Goal: Task Accomplishment & Management: Use online tool/utility

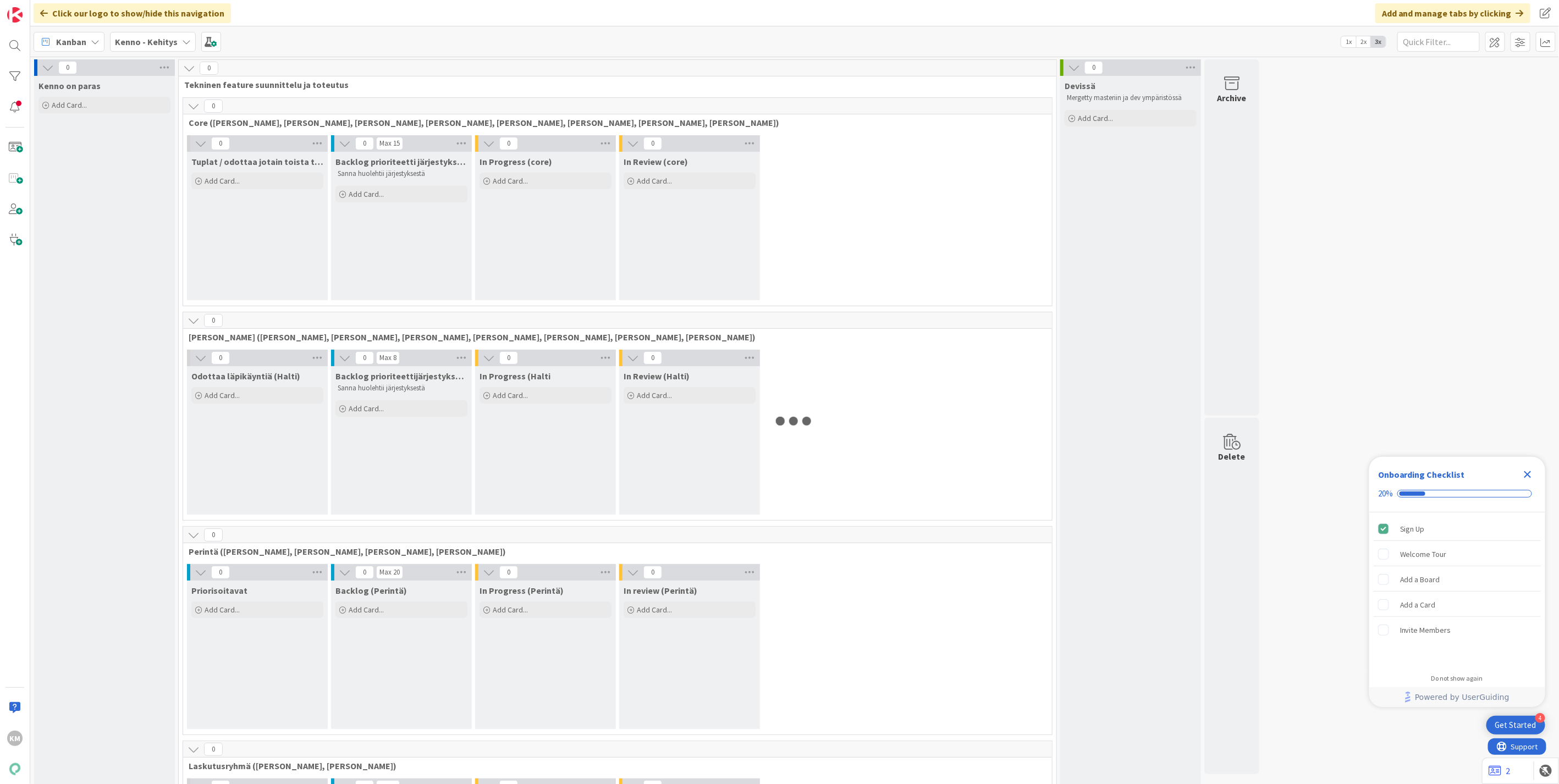
click at [136, 36] on b "Kenno - Kehitys" at bounding box center [146, 42] width 62 height 11
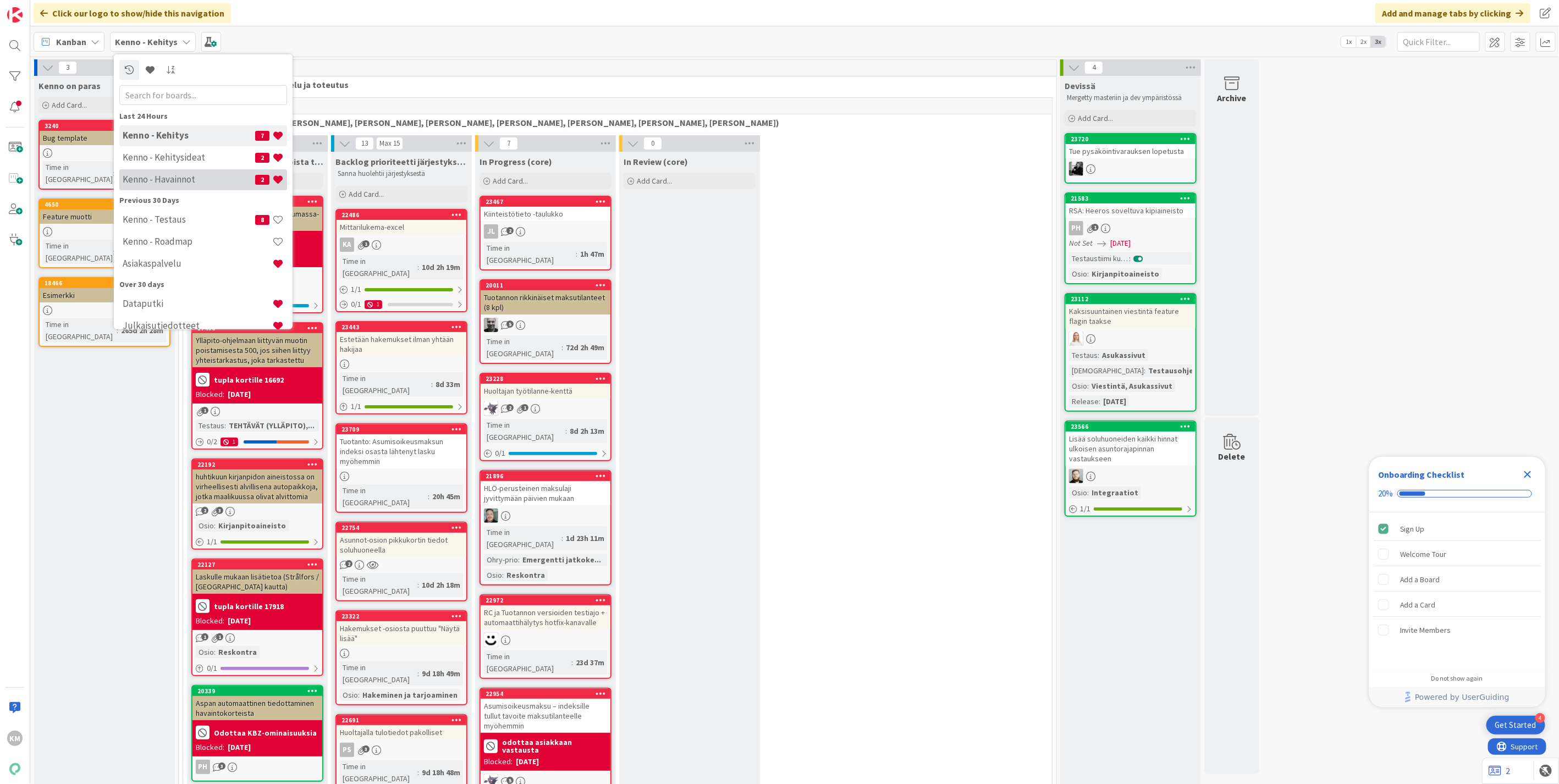
click at [157, 173] on h4 "Kenno - Havainnot" at bounding box center [189, 179] width 133 height 11
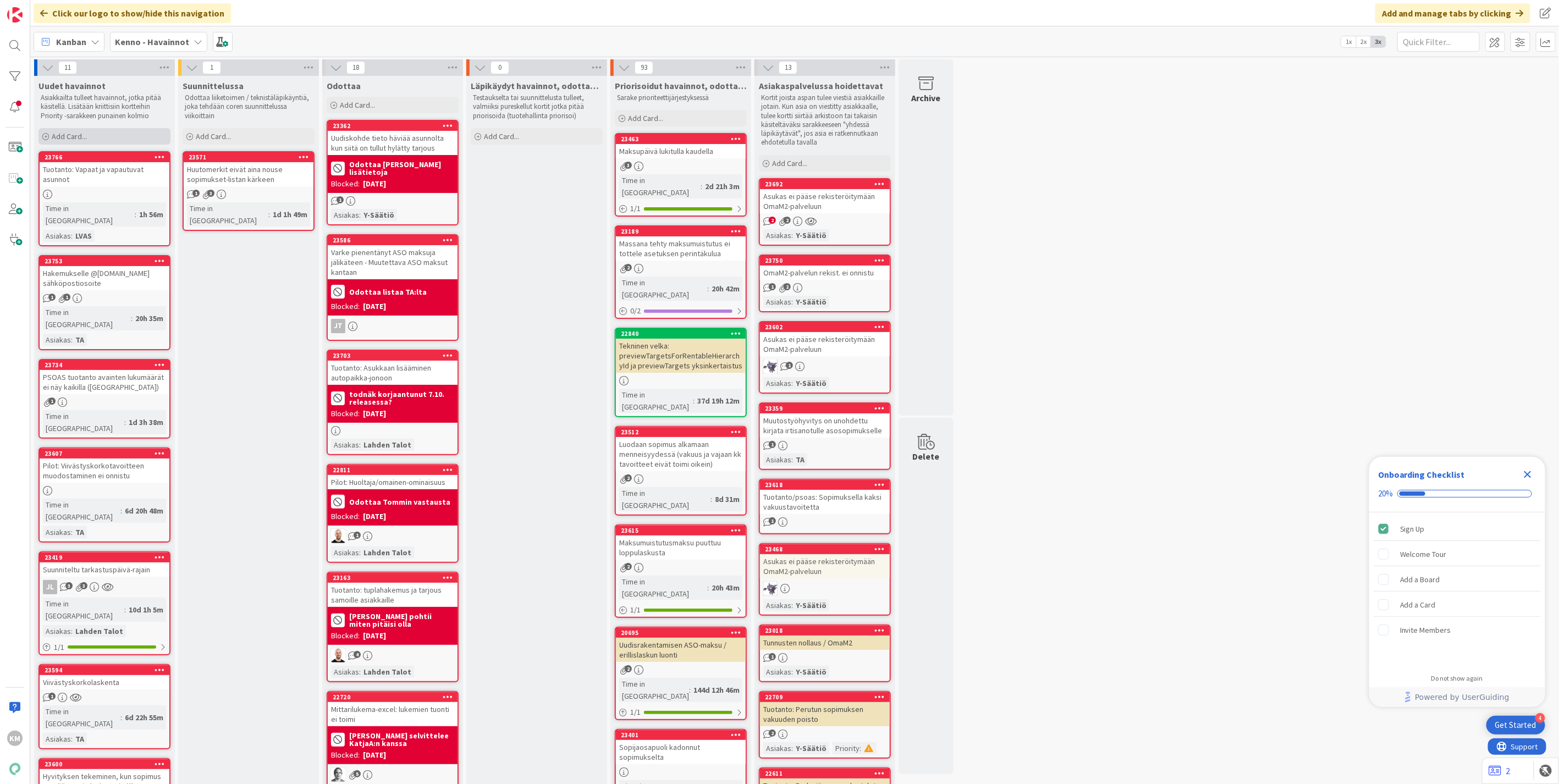
click at [90, 136] on div "Add Card..." at bounding box center [104, 136] width 132 height 17
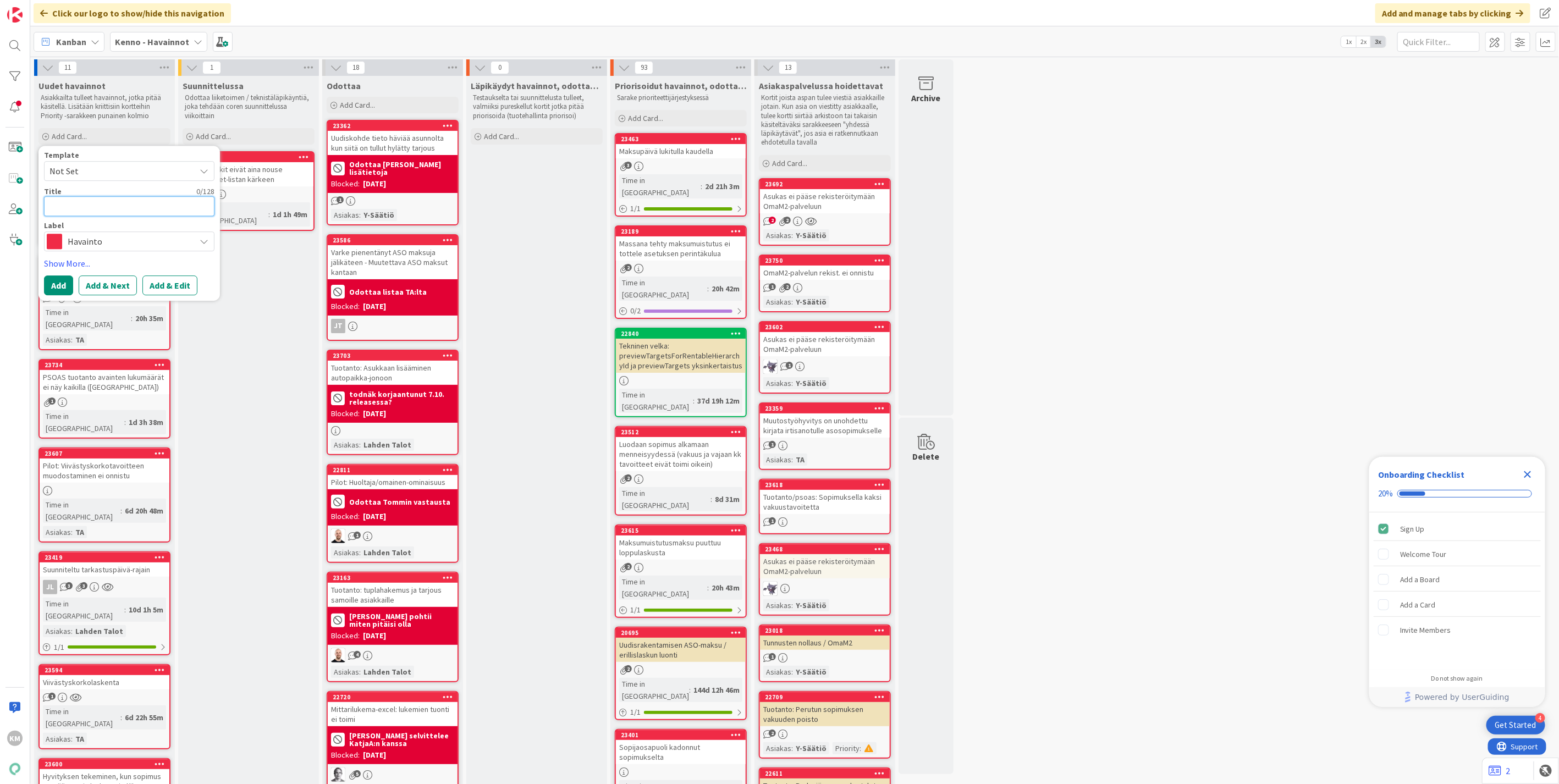
paste textarea "Reskontra virhetilanne"
type textarea "x"
type textarea "Reskontra virhetilanne"
click at [185, 284] on button "Add & Edit" at bounding box center [170, 285] width 55 height 20
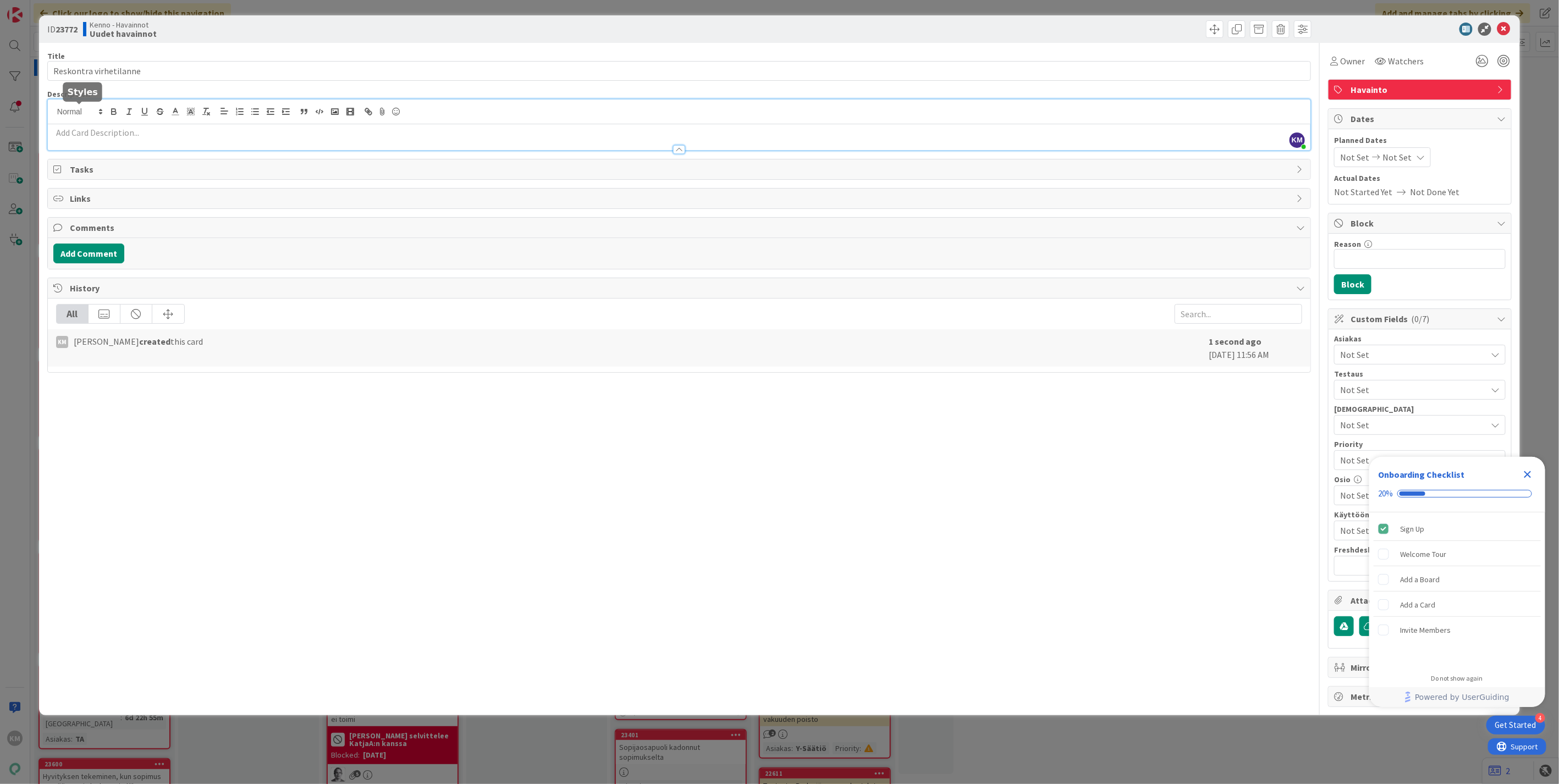
drag, startPoint x: 73, startPoint y: 115, endPoint x: 51, endPoint y: 132, distance: 27.8
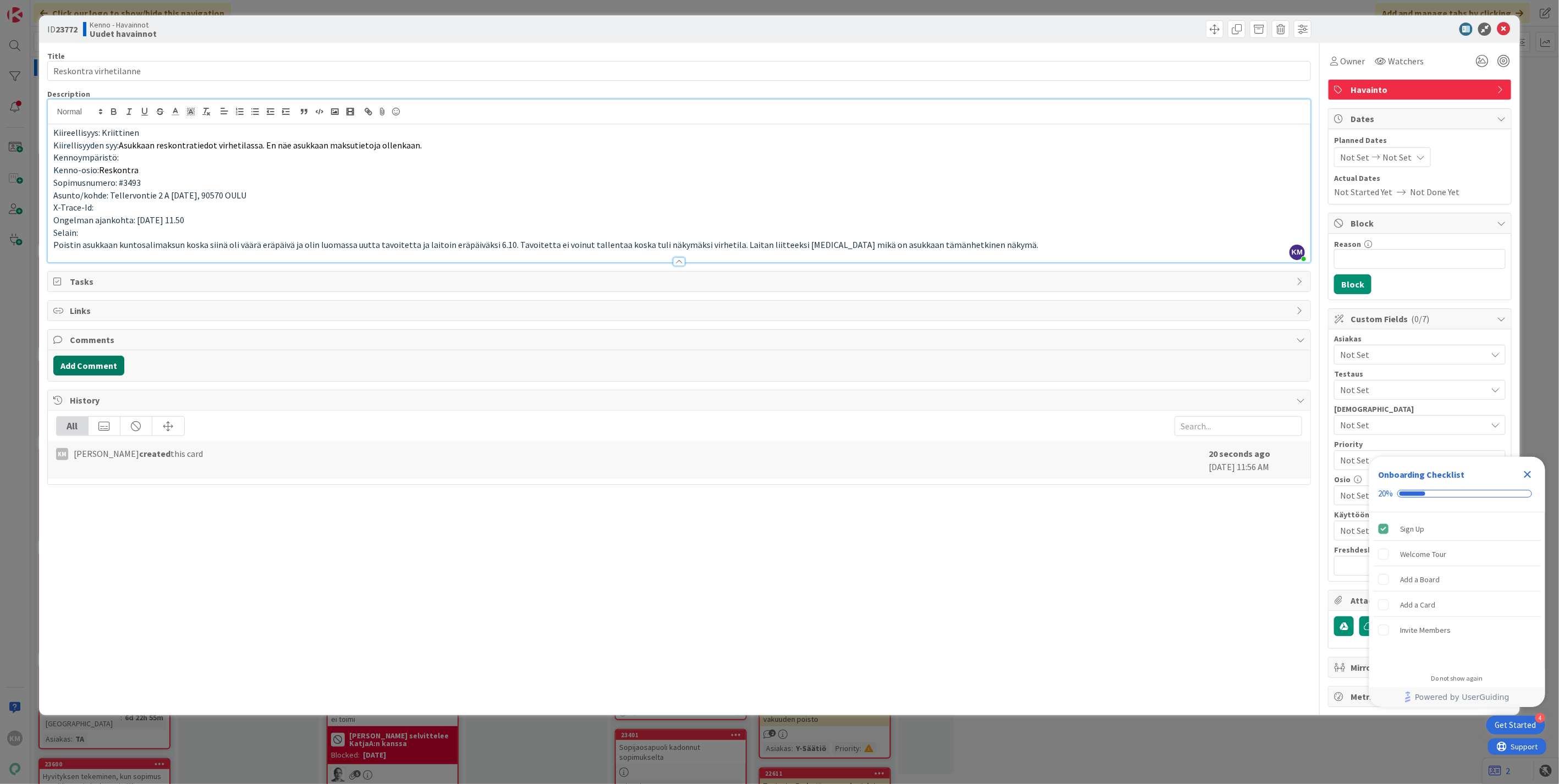
click at [101, 366] on button "Add Comment" at bounding box center [89, 365] width 71 height 20
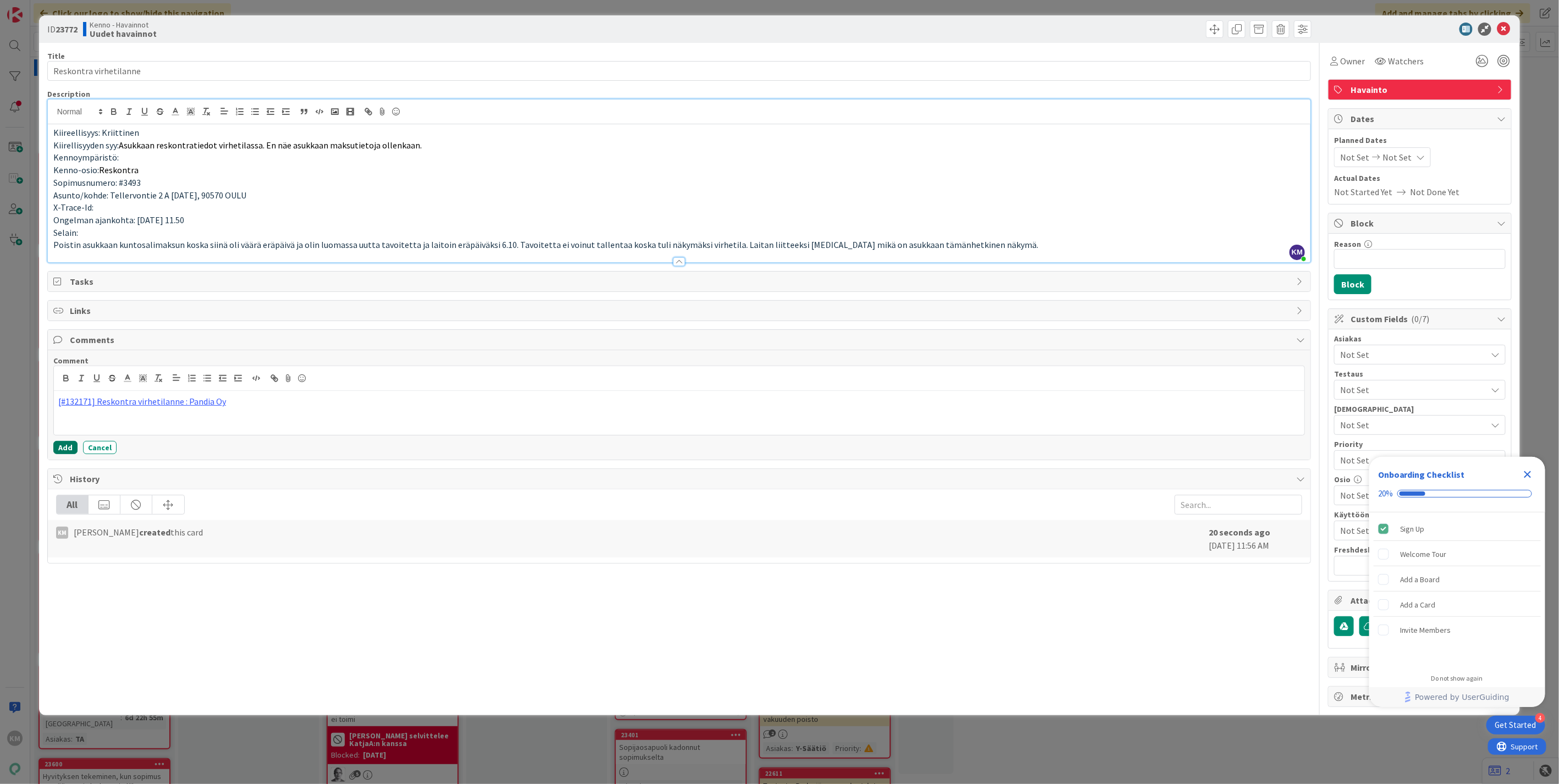
click at [68, 450] on button "Add" at bounding box center [65, 447] width 24 height 13
click at [1424, 33] on div at bounding box center [1414, 28] width 195 height 13
click at [1531, 471] on icon "Close Checklist" at bounding box center [1527, 474] width 13 height 13
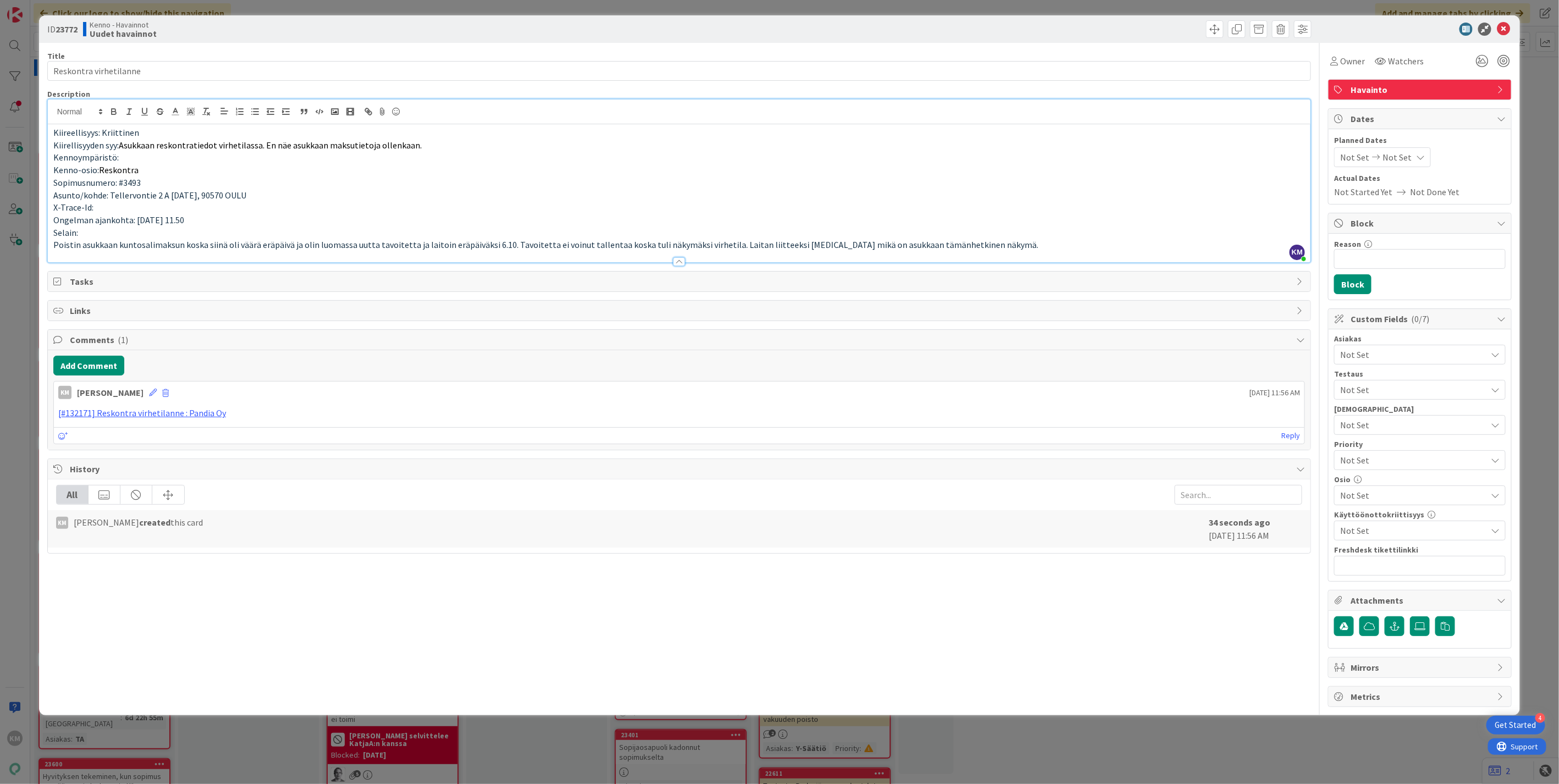
click at [1441, 358] on span "Not Set" at bounding box center [1413, 354] width 146 height 13
click at [1378, 520] on link "PSOAS" at bounding box center [1417, 518] width 175 height 20
click at [1400, 36] on div "ID 23772 Kenno - Havainnot Uudet havainnot" at bounding box center [779, 28] width 1481 height 28
click at [1421, 631] on label at bounding box center [1419, 626] width 20 height 20
click at [1410, 616] on input "file" at bounding box center [1410, 616] width 0 height 0
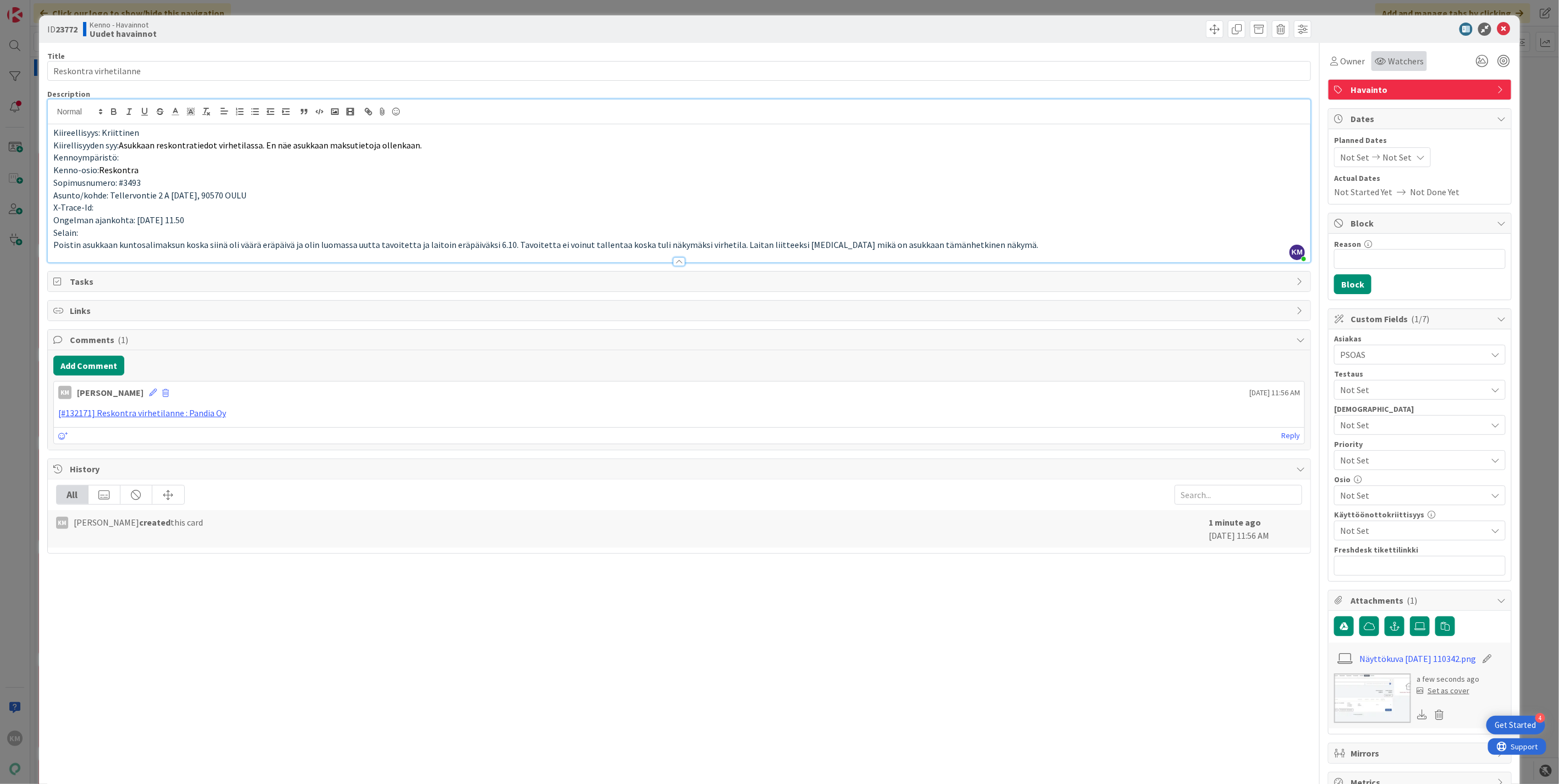
click at [1393, 56] on span "Watchers" at bounding box center [1405, 60] width 36 height 13
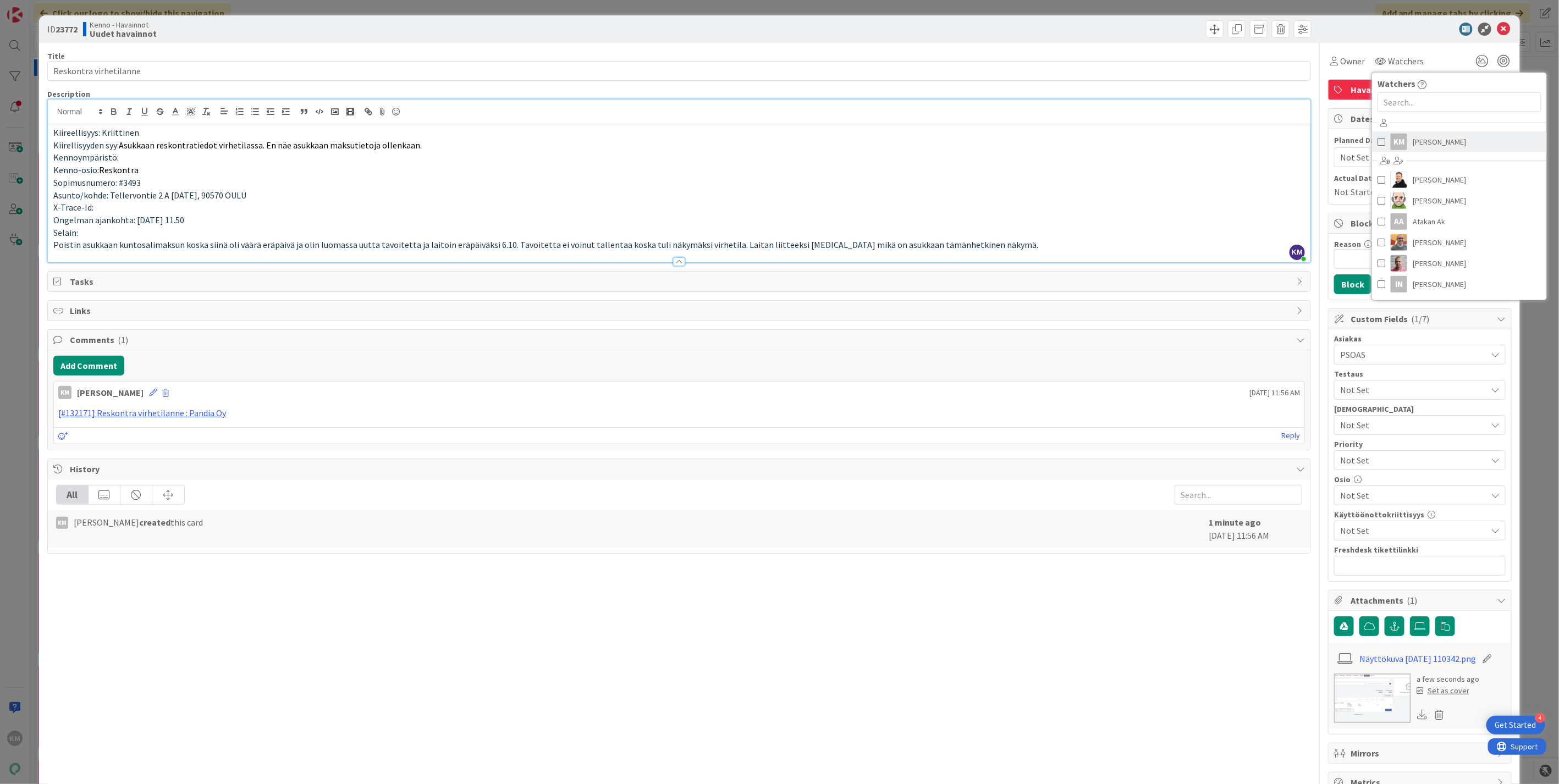
click at [1416, 141] on span "[PERSON_NAME]" at bounding box center [1439, 141] width 53 height 17
click at [1416, 33] on div at bounding box center [1414, 28] width 195 height 13
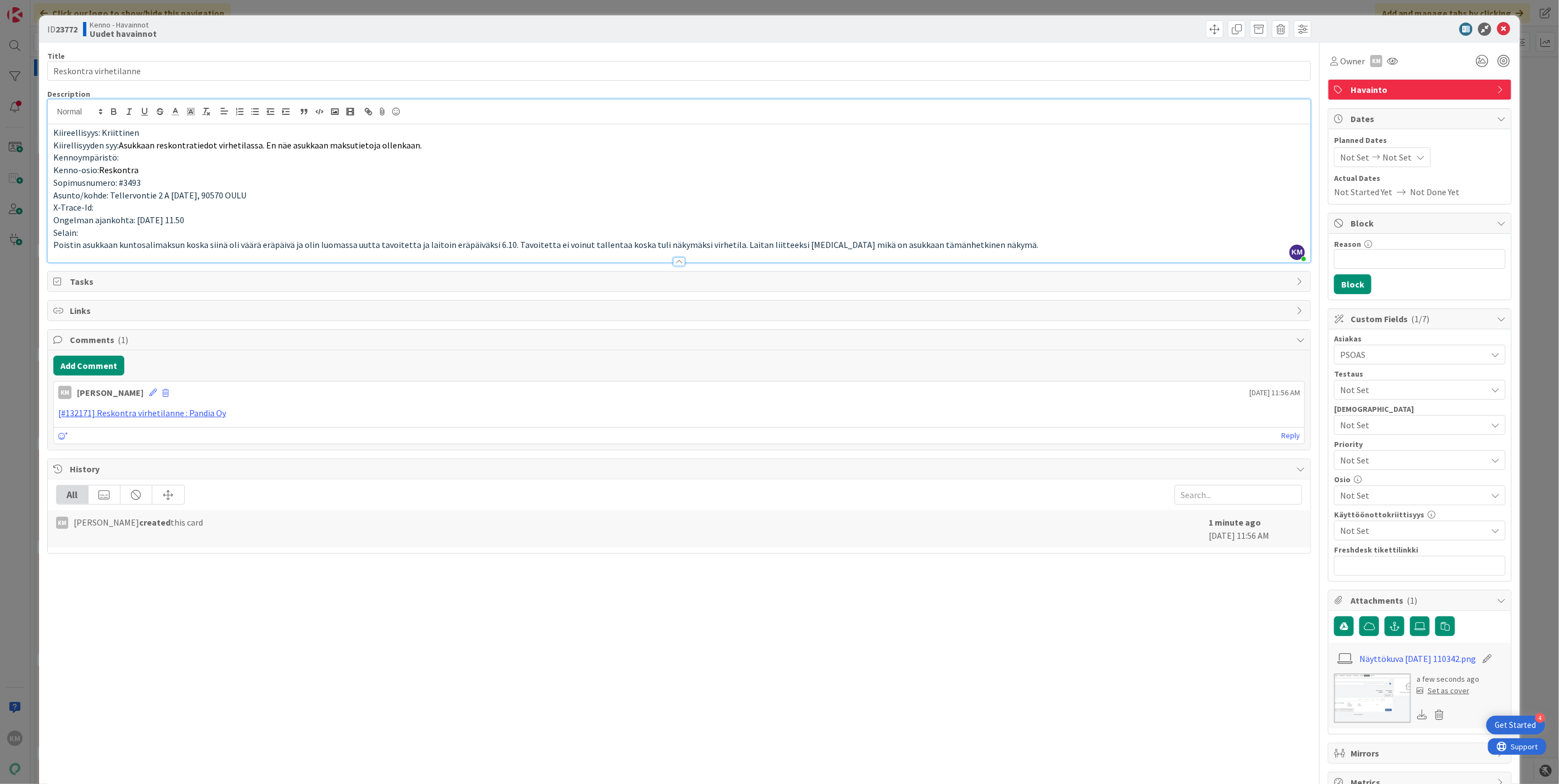
click at [1385, 470] on div "Not Set" at bounding box center [1419, 460] width 172 height 20
click at [1371, 525] on span "High" at bounding box center [1434, 525] width 127 height 17
drag, startPoint x: 1206, startPoint y: 638, endPoint x: 1201, endPoint y: 643, distance: 7.1
click at [1204, 640] on div "Title 22 / 128 Reskontra virhetilanne Description KM [PERSON_NAME] just joined …" at bounding box center [679, 417] width 1264 height 749
click at [62, 26] on b "23772" at bounding box center [66, 29] width 22 height 11
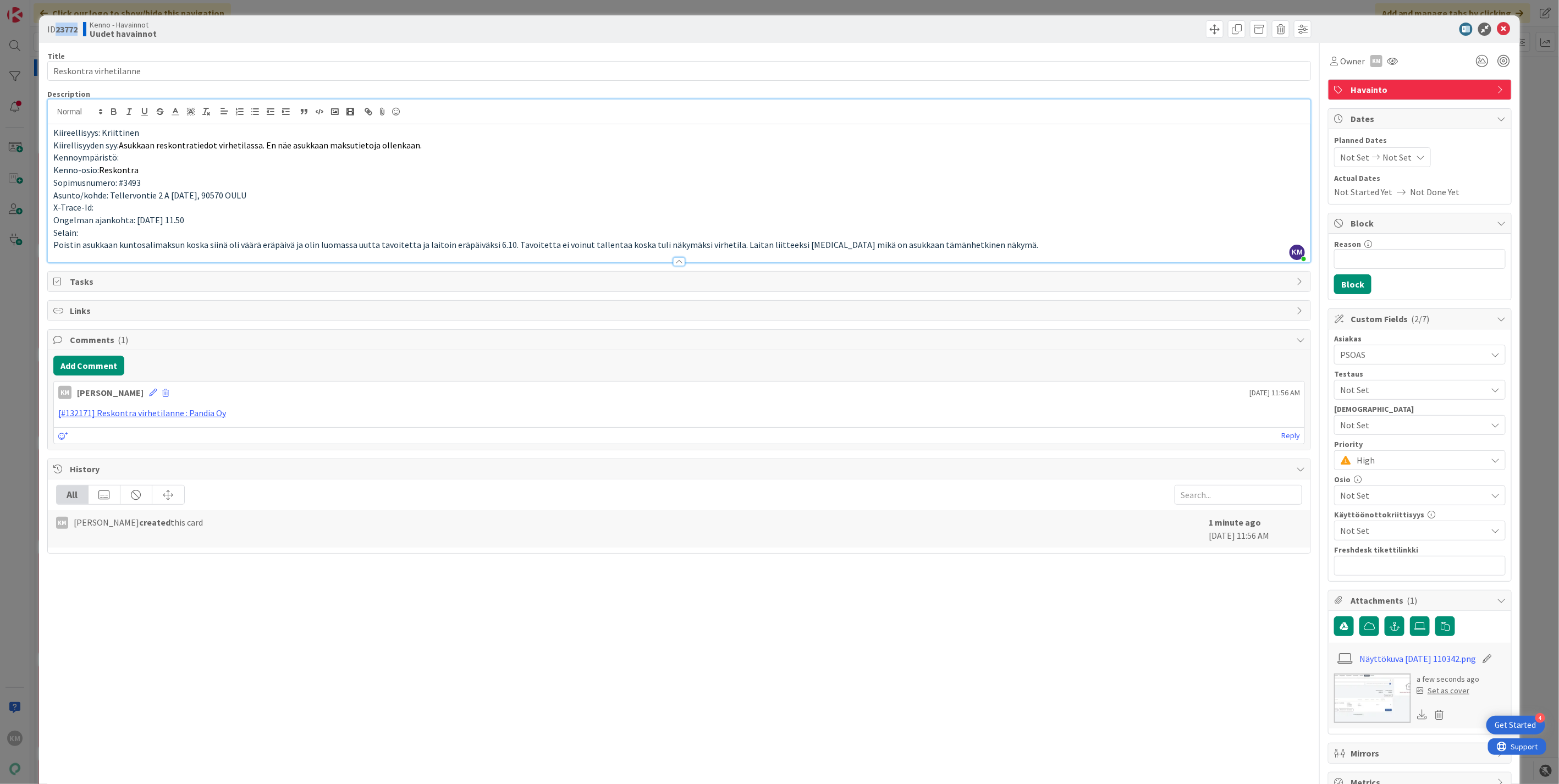
click at [62, 26] on b "23772" at bounding box center [66, 29] width 22 height 11
copy b "23772"
drag, startPoint x: 1495, startPoint y: 22, endPoint x: 1481, endPoint y: 36, distance: 19.8
click at [1497, 22] on icon at bounding box center [1503, 28] width 13 height 13
